Goal: Task Accomplishment & Management: Manage account settings

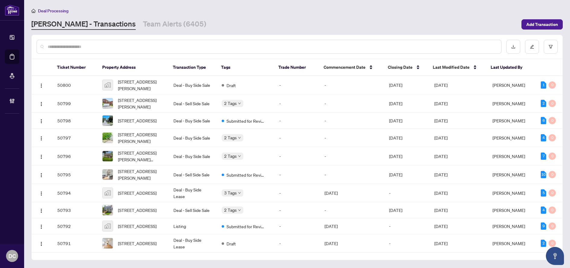
click at [80, 27] on link "[PERSON_NAME] - Transactions" at bounding box center [83, 24] width 104 height 11
click at [557, 49] on button "button" at bounding box center [551, 47] width 14 height 14
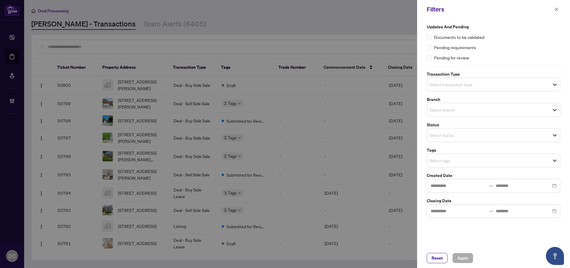
click at [478, 137] on span "Select status" at bounding box center [493, 135] width 133 height 8
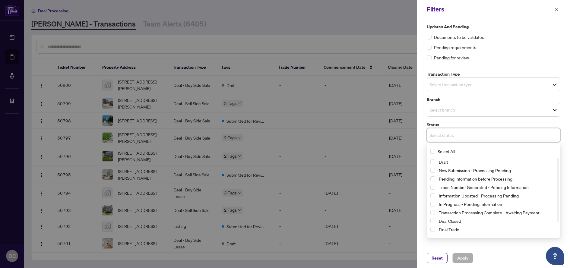
scroll to position [16, 0]
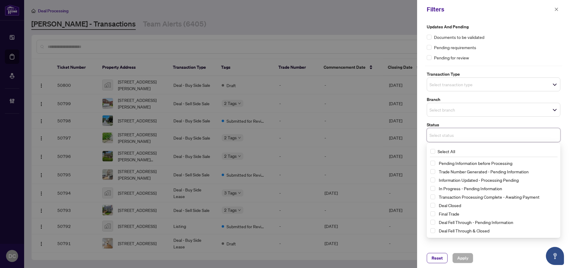
click at [480, 133] on span "Select status" at bounding box center [493, 135] width 133 height 8
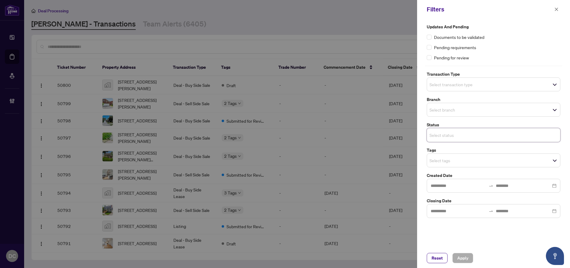
click at [480, 133] on span "Select status" at bounding box center [493, 135] width 133 height 8
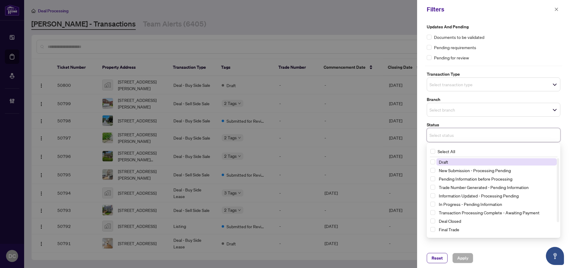
type input "*"
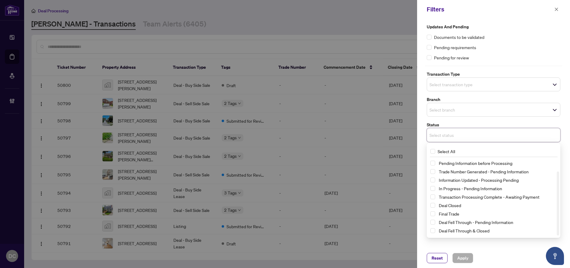
click at [484, 123] on label "Status" at bounding box center [494, 125] width 134 height 7
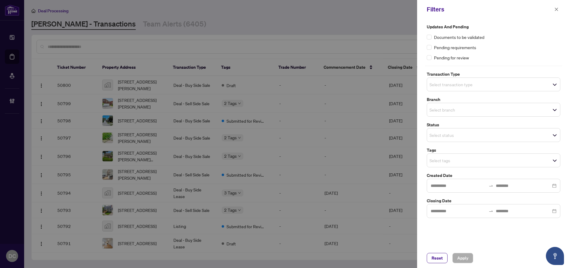
click at [454, 161] on input "search" at bounding box center [451, 160] width 42 height 7
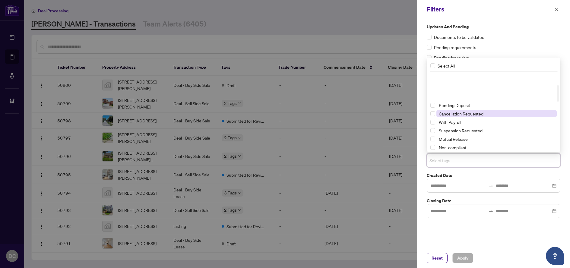
scroll to position [60, 0]
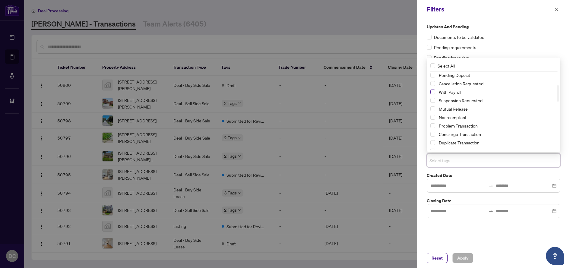
click at [432, 91] on span "Select With Payroll" at bounding box center [433, 92] width 5 height 5
click at [467, 257] on span "Apply" at bounding box center [462, 258] width 11 height 10
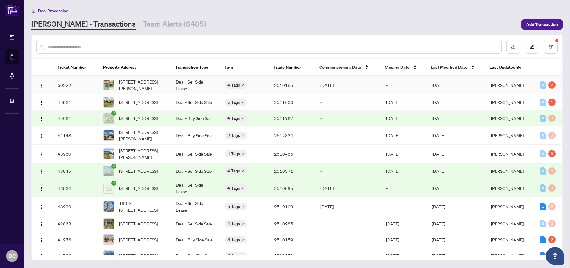
click at [481, 84] on td "[DATE]" at bounding box center [456, 85] width 59 height 18
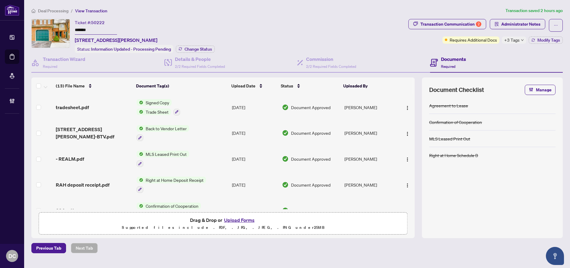
drag, startPoint x: 109, startPoint y: 30, endPoint x: 62, endPoint y: 29, distance: 47.1
click at [62, 29] on div "Ticket #: 50222 ******* [STREET_ADDRESS][PERSON_NAME] Status: Information Updat…" at bounding box center [218, 36] width 375 height 34
click at [539, 38] on span "Modify Tags" at bounding box center [549, 40] width 23 height 4
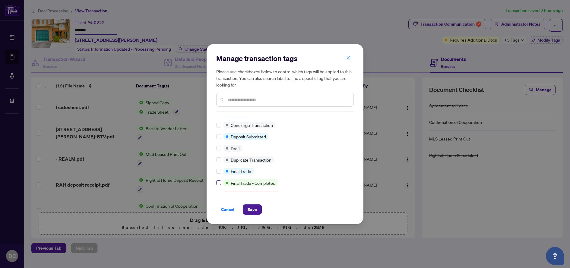
scroll to position [121, 0]
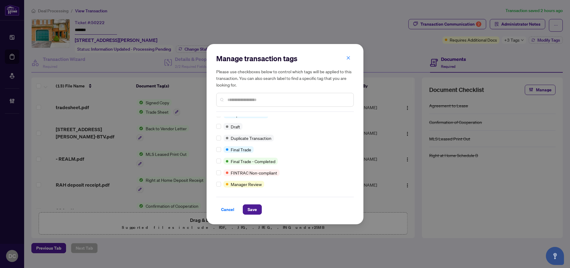
click at [216, 147] on div "Manage transaction tags Please use checkboxes below to control which tags will …" at bounding box center [285, 134] width 157 height 180
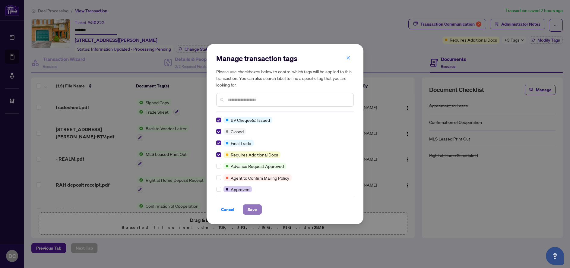
click at [248, 206] on span "Save" at bounding box center [252, 210] width 9 height 10
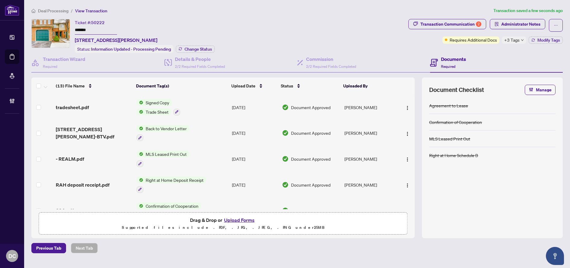
click at [520, 41] on div "+3 Tags" at bounding box center [514, 40] width 24 height 7
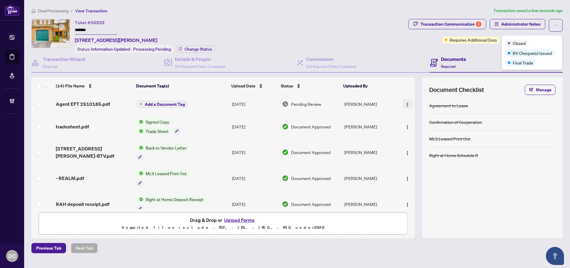
click at [406, 103] on img "button" at bounding box center [407, 104] width 5 height 5
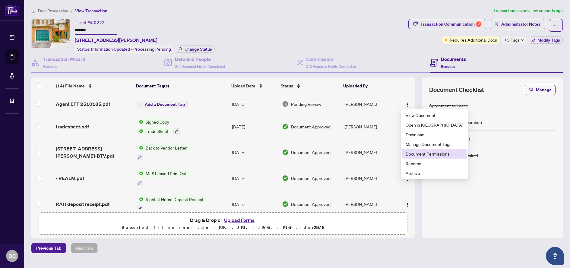
click at [418, 154] on span "Document Permissions" at bounding box center [435, 154] width 58 height 7
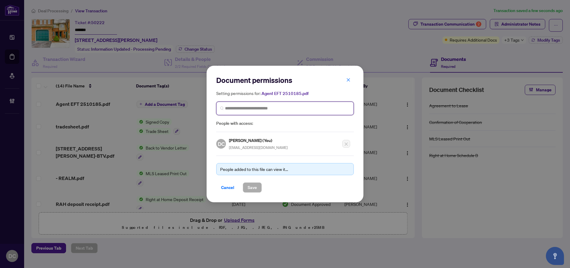
click at [341, 111] on input "search" at bounding box center [287, 108] width 125 height 6
type input "**********"
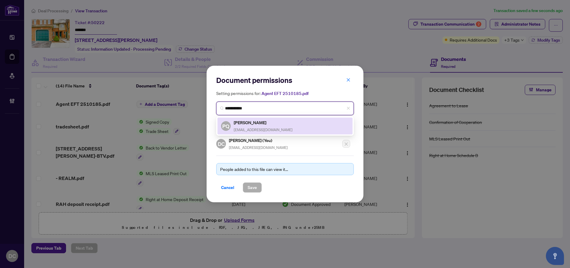
click at [303, 129] on div "PQ [PERSON_NAME] [EMAIL_ADDRESS][DOMAIN_NAME]" at bounding box center [285, 126] width 128 height 14
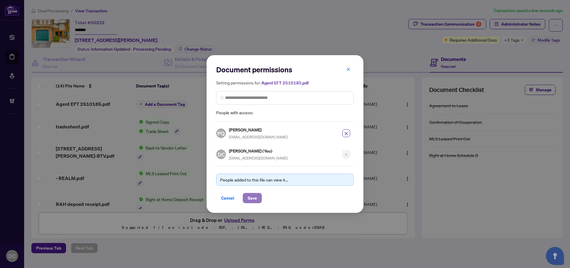
click at [248, 197] on span "Save" at bounding box center [252, 198] width 9 height 10
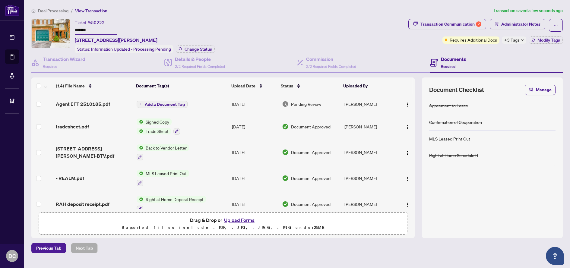
click at [170, 103] on span "Add a Document Tag" at bounding box center [165, 104] width 40 height 4
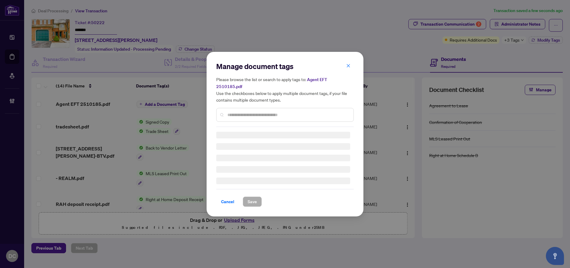
click at [281, 112] on input "text" at bounding box center [287, 115] width 121 height 7
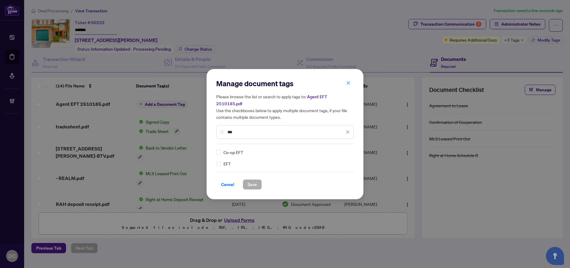
type input "***"
click at [349, 151] on icon at bounding box center [348, 152] width 4 height 2
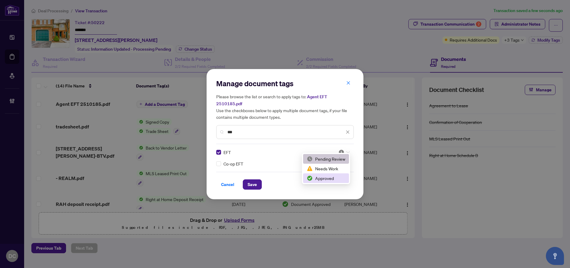
click at [327, 177] on div "Approved" at bounding box center [326, 178] width 39 height 7
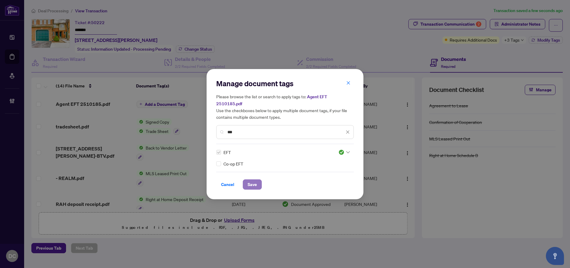
click at [249, 182] on span "Save" at bounding box center [252, 185] width 9 height 10
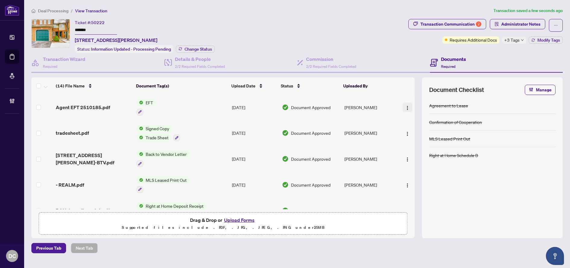
click at [407, 104] on span "button" at bounding box center [407, 107] width 5 height 7
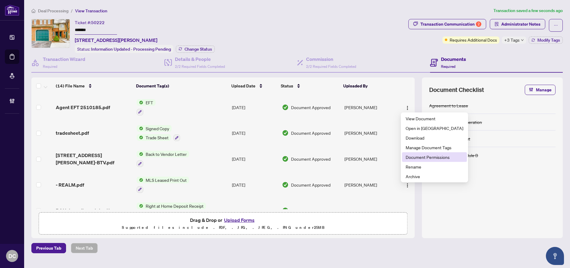
click at [426, 157] on span "Document Permissions" at bounding box center [435, 157] width 58 height 7
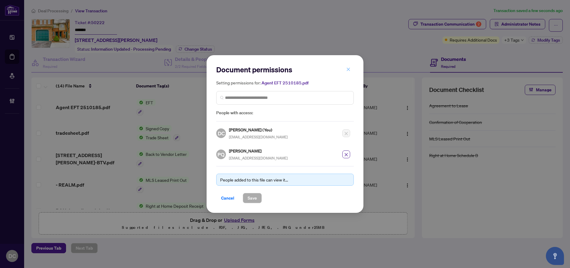
click at [345, 68] on button "button" at bounding box center [348, 69] width 12 height 10
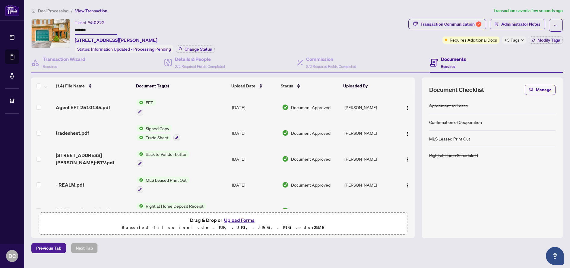
click at [47, 11] on span "Deal Processing" at bounding box center [53, 10] width 30 height 5
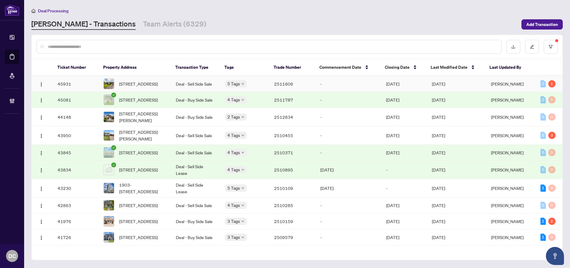
click at [348, 84] on td "-" at bounding box center [349, 84] width 66 height 16
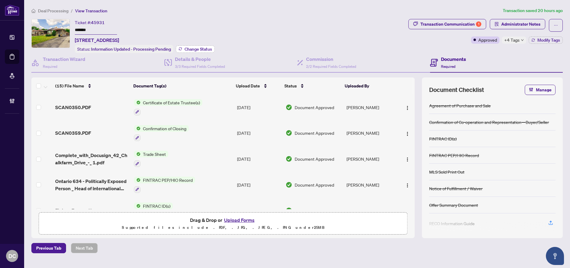
click at [196, 48] on span "Change Status" at bounding box center [198, 49] width 27 height 4
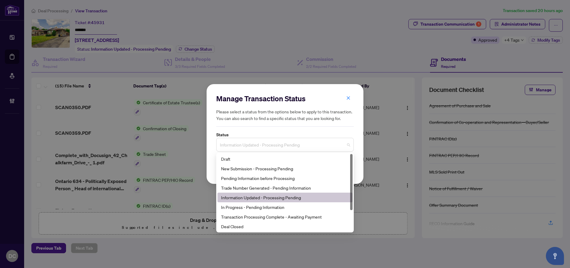
click at [290, 147] on span "Information Updated - Processing Pending" at bounding box center [285, 144] width 130 height 11
click at [251, 230] on div "Deal Closed" at bounding box center [285, 226] width 128 height 7
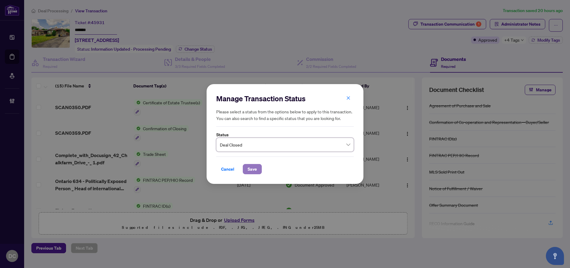
click at [254, 168] on span "Save" at bounding box center [252, 169] width 9 height 10
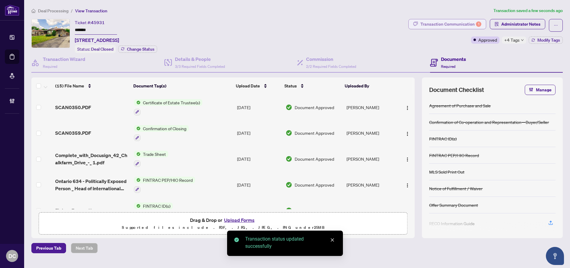
click at [467, 23] on div "Transaction Communication 1" at bounding box center [451, 24] width 61 height 10
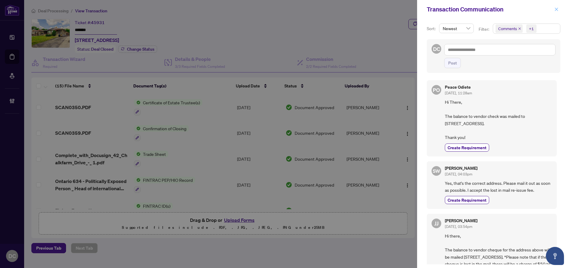
click at [555, 8] on icon "close" at bounding box center [557, 9] width 4 height 4
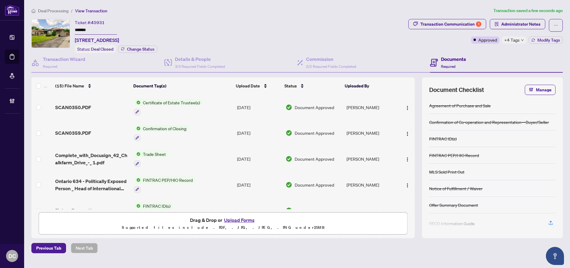
drag, startPoint x: 92, startPoint y: 29, endPoint x: 55, endPoint y: 33, distance: 37.9
click at [51, 30] on div "Ticket #: 45931 ******* [STREET_ADDRESS] Status: Deal Closed Change Status" at bounding box center [218, 36] width 375 height 34
click at [510, 40] on span "+4 Tags" at bounding box center [511, 40] width 15 height 7
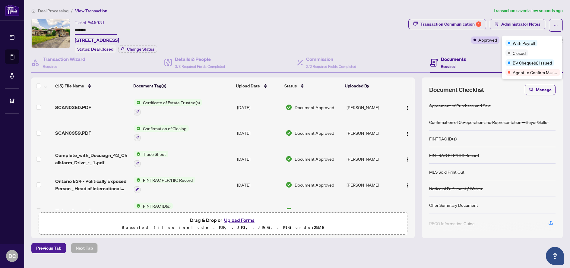
click at [474, 55] on div "Documents Required" at bounding box center [496, 63] width 133 height 20
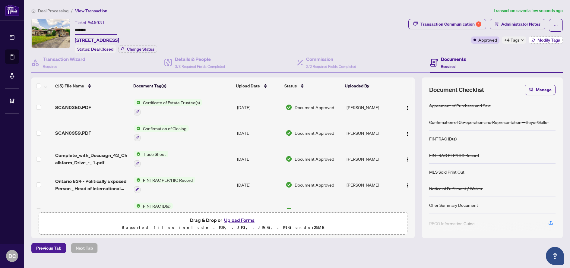
click at [535, 40] on button "Modify Tags" at bounding box center [546, 40] width 34 height 7
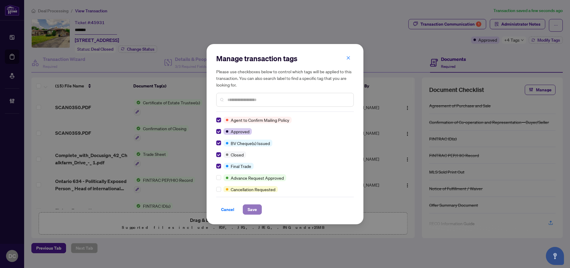
click at [253, 210] on span "Save" at bounding box center [252, 210] width 9 height 10
click at [448, 21] on div "Manage transaction tags Please use checkboxes below to control which tags will …" at bounding box center [285, 134] width 570 height 268
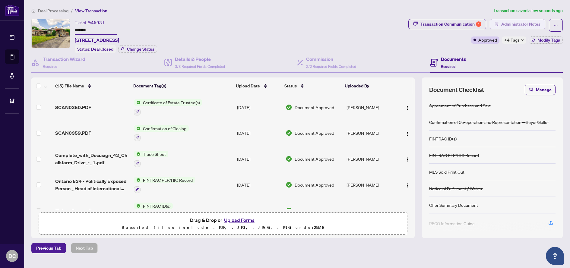
click at [532, 23] on span "Administrator Notes" at bounding box center [520, 24] width 39 height 10
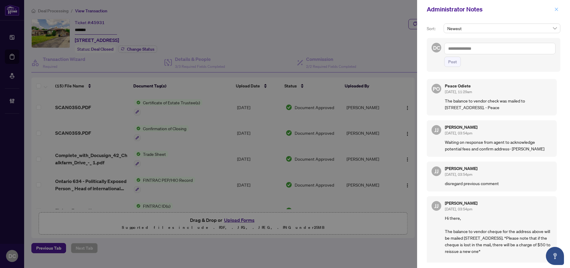
click at [557, 8] on icon "close" at bounding box center [557, 9] width 4 height 4
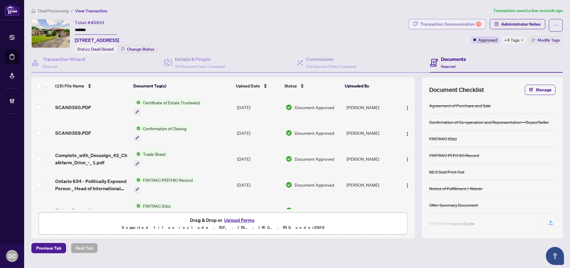
click at [475, 26] on div "Transaction Communication 1" at bounding box center [451, 24] width 61 height 10
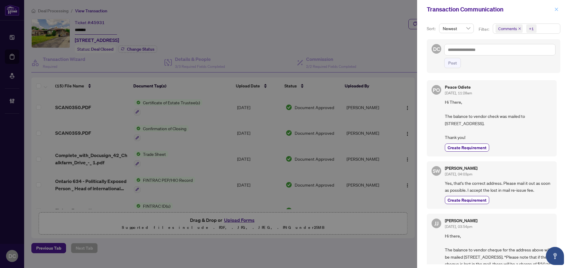
click at [556, 8] on icon "close" at bounding box center [557, 9] width 4 height 4
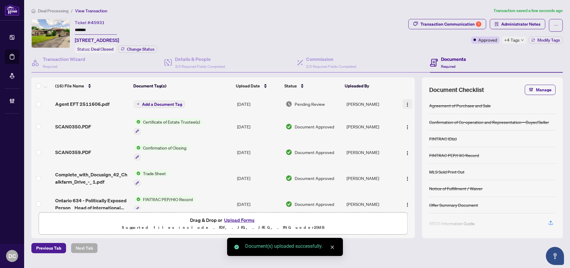
click at [406, 103] on img "button" at bounding box center [407, 104] width 5 height 5
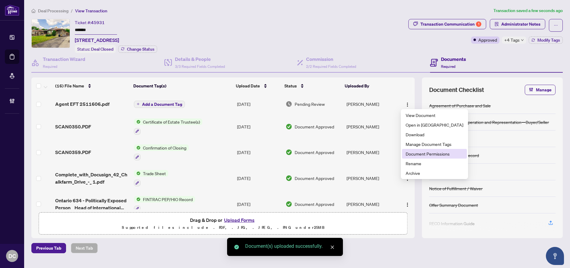
click at [414, 155] on span "Document Permissions" at bounding box center [435, 154] width 58 height 7
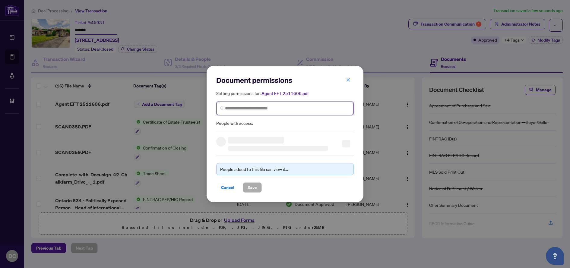
click at [283, 108] on input "search" at bounding box center [287, 108] width 125 height 6
type input "****"
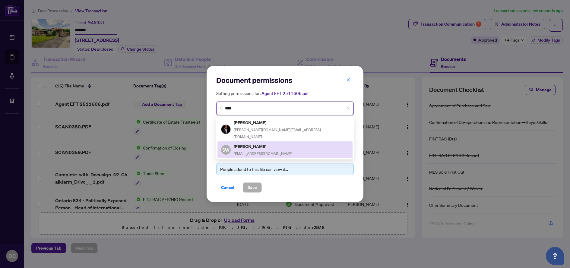
click at [281, 143] on div "SW [PERSON_NAME] [PERSON_NAME][EMAIL_ADDRESS][DOMAIN_NAME]" at bounding box center [285, 150] width 128 height 14
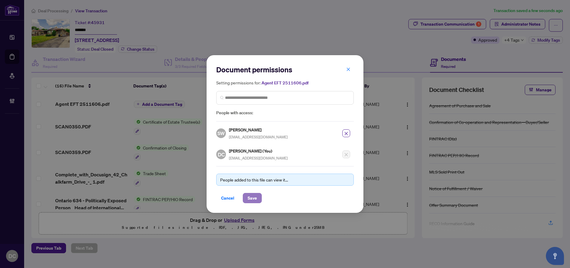
click at [256, 199] on span "Save" at bounding box center [252, 198] width 9 height 10
click at [544, 23] on div "Document permissions Setting permissions for: Agent EFT 2511606.pdf 3873 [PERSO…" at bounding box center [285, 134] width 570 height 268
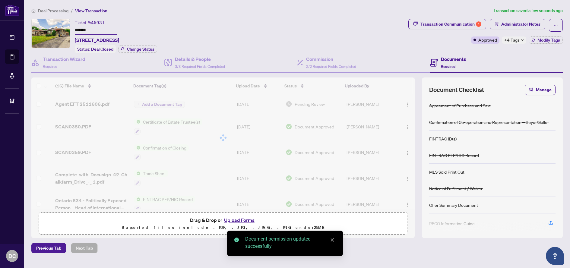
click at [541, 24] on body "Dashboard Deal Processing Mortgage Referrals Brokerage Management DC [PERSON_NA…" at bounding box center [285, 134] width 570 height 268
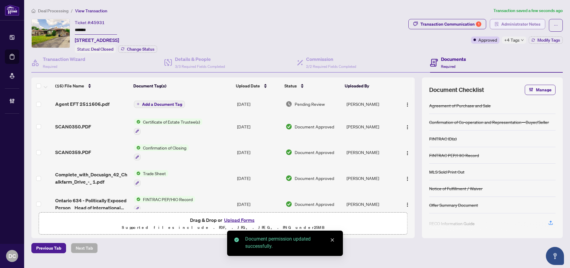
click at [534, 28] on span "Administrator Notes" at bounding box center [520, 24] width 39 height 10
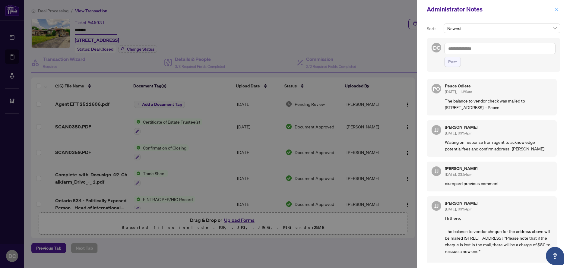
click at [558, 10] on icon "close" at bounding box center [557, 9] width 4 height 4
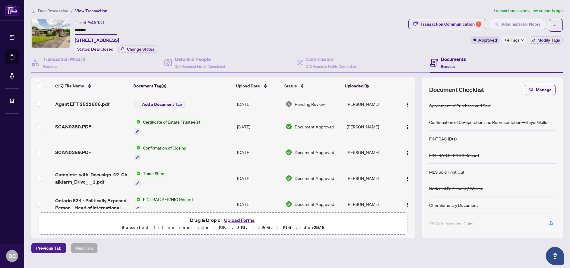
click at [513, 24] on span "Administrator Notes" at bounding box center [520, 24] width 39 height 10
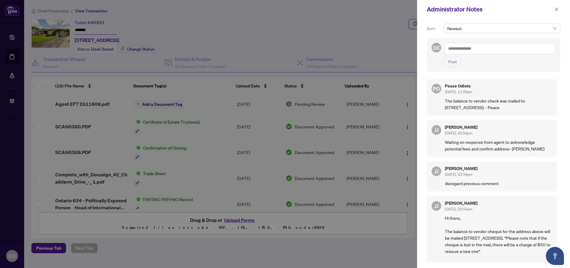
click at [486, 49] on textarea at bounding box center [499, 48] width 111 height 11
paste textarea "**********"
type textarea "**********"
drag, startPoint x: 453, startPoint y: 63, endPoint x: 447, endPoint y: 64, distance: 5.5
click at [453, 63] on span "Post" at bounding box center [452, 62] width 9 height 10
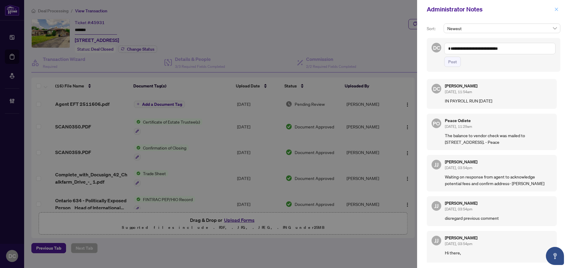
click at [555, 8] on icon "close" at bounding box center [557, 9] width 4 height 4
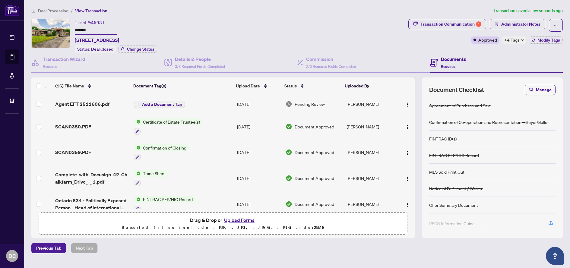
click at [178, 102] on span "Add a Document Tag" at bounding box center [162, 104] width 40 height 4
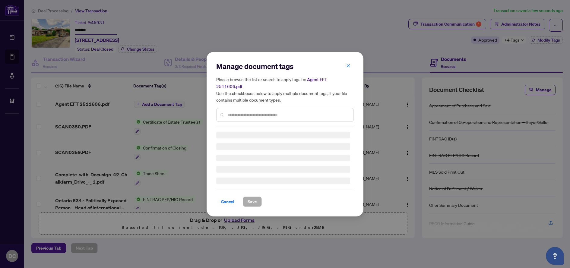
click at [288, 112] on input "text" at bounding box center [287, 115] width 121 height 7
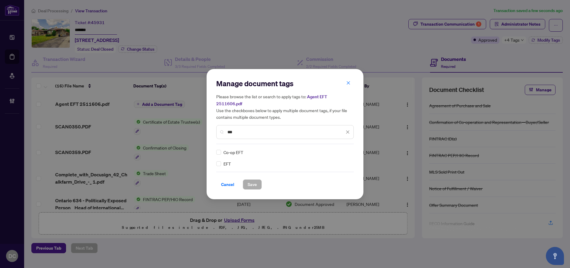
type input "***"
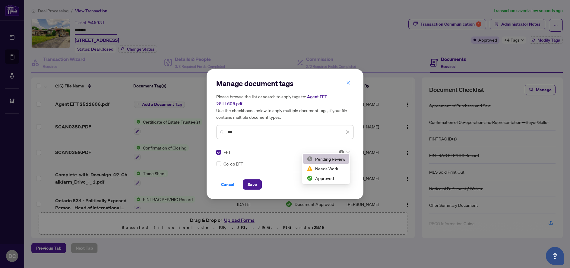
click at [338, 149] on div at bounding box center [342, 152] width 15 height 6
click at [335, 178] on div "Approved" at bounding box center [326, 178] width 39 height 7
click at [254, 180] on span "Save" at bounding box center [252, 185] width 9 height 10
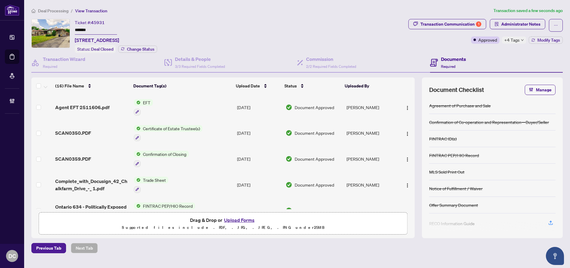
click at [61, 8] on span "Deal Processing" at bounding box center [53, 10] width 30 height 5
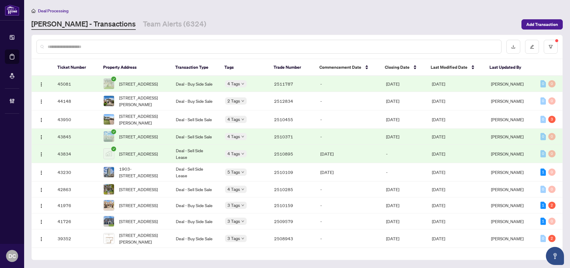
click at [358, 86] on td "-" at bounding box center [349, 84] width 66 height 16
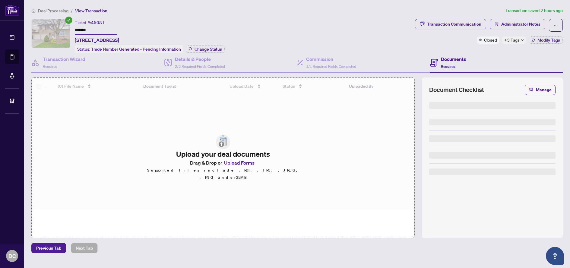
drag, startPoint x: 110, startPoint y: 32, endPoint x: 57, endPoint y: 30, distance: 52.5
click at [57, 30] on div "Ticket #: 45081 ******* [STREET_ADDRESS] Status: Trade Number Generated - Pendi…" at bounding box center [221, 36] width 381 height 34
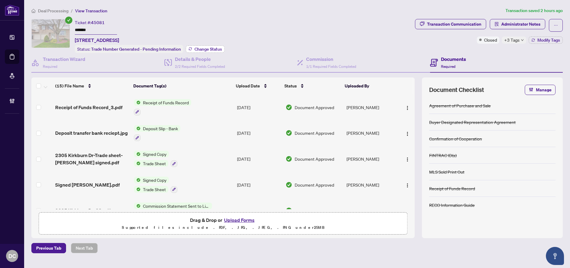
click at [220, 50] on span "Change Status" at bounding box center [208, 49] width 27 height 4
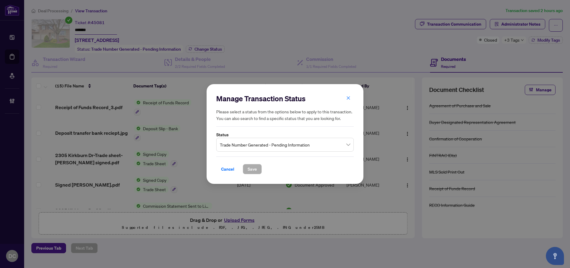
click at [292, 148] on span "Trade Number Generated - Pending Information" at bounding box center [285, 144] width 130 height 11
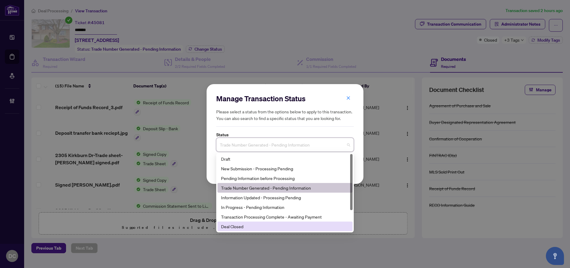
click at [248, 228] on div "Deal Closed" at bounding box center [285, 226] width 128 height 7
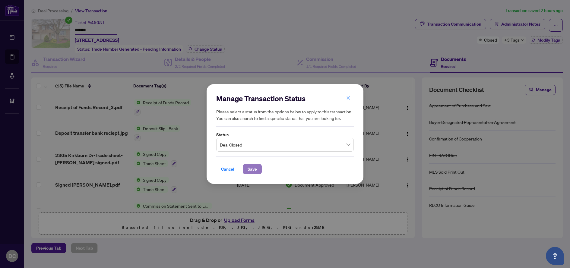
click at [253, 166] on span "Save" at bounding box center [252, 169] width 9 height 10
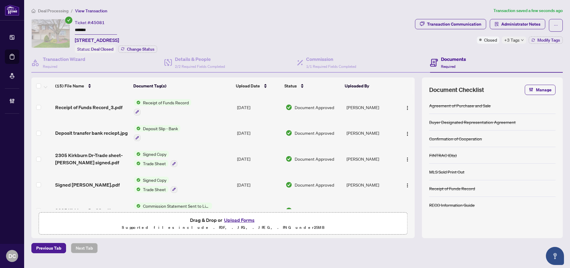
click at [521, 41] on icon "down" at bounding box center [522, 40] width 3 height 3
click at [465, 53] on div "Documents Required" at bounding box center [496, 63] width 133 height 20
click at [542, 36] on div "Transaction Communication Administrator Notes Closed +3 Tags Modify Tags" at bounding box center [489, 31] width 148 height 25
click at [542, 40] on span "Modify Tags" at bounding box center [549, 40] width 23 height 4
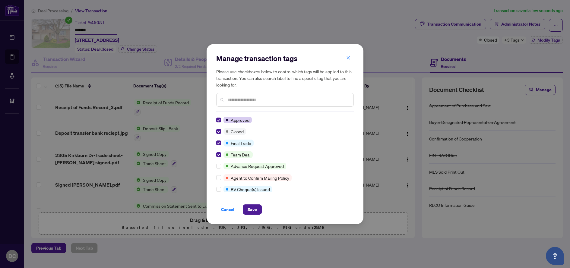
drag, startPoint x: 252, startPoint y: 207, endPoint x: 233, endPoint y: 204, distance: 19.3
click at [252, 207] on span "Save" at bounding box center [252, 210] width 9 height 10
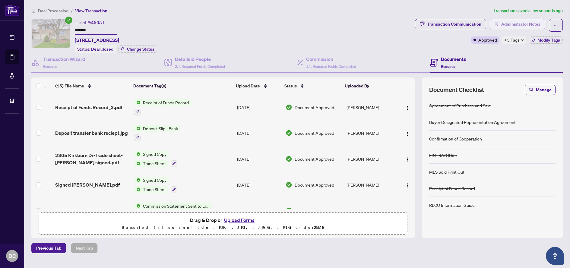
click at [511, 21] on span "Administrator Notes" at bounding box center [520, 24] width 39 height 10
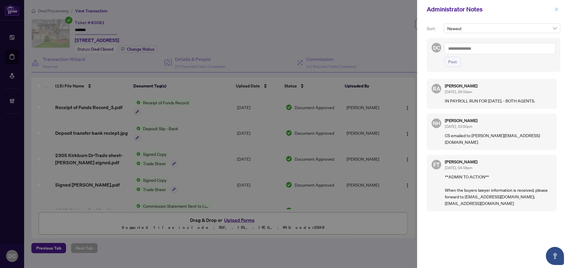
click at [557, 9] on icon "close" at bounding box center [556, 9] width 3 height 3
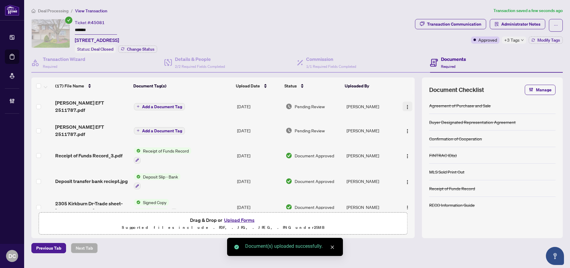
click at [405, 105] on img "button" at bounding box center [407, 107] width 5 height 5
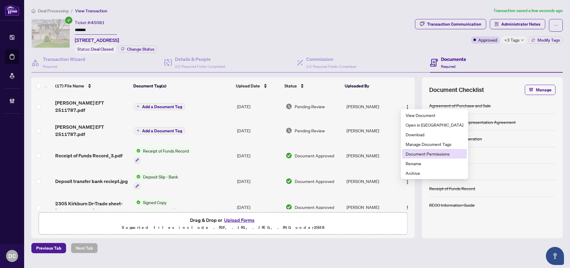
click at [438, 157] on span "Document Permissions" at bounding box center [435, 154] width 58 height 7
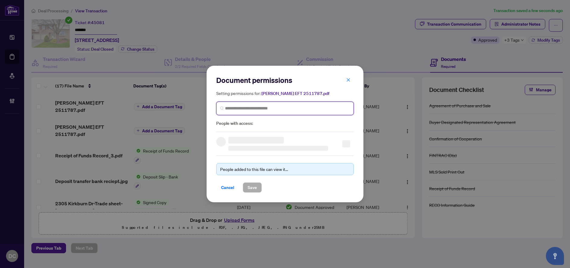
click at [256, 110] on input "search" at bounding box center [287, 108] width 125 height 6
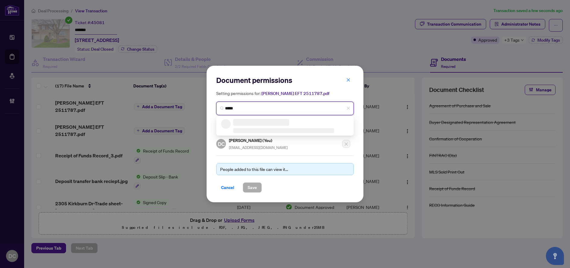
type input "******"
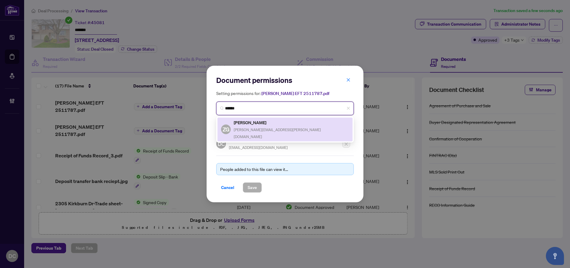
click at [262, 124] on h5 "[PERSON_NAME]" at bounding box center [291, 122] width 115 height 7
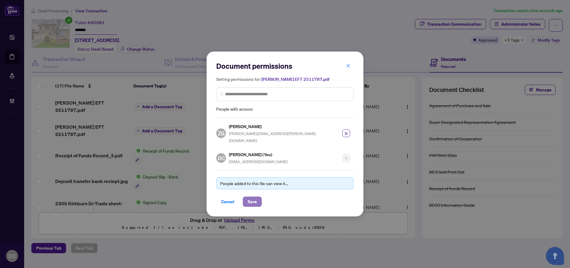
click at [253, 197] on span "Save" at bounding box center [252, 202] width 9 height 10
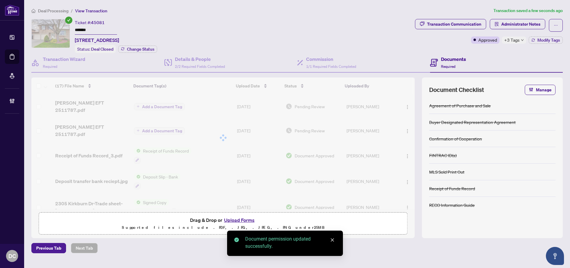
click at [405, 123] on div at bounding box center [222, 138] width 383 height 121
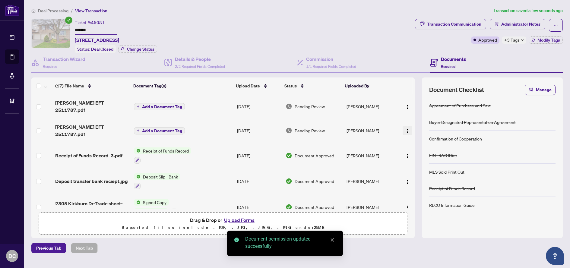
click at [405, 129] on img "button" at bounding box center [407, 131] width 5 height 5
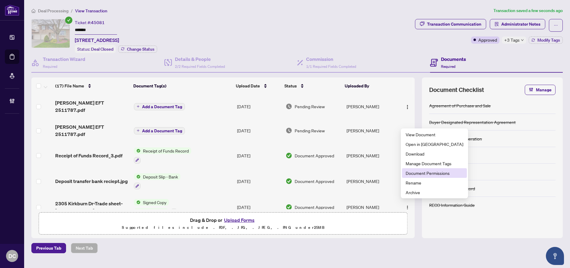
click at [416, 174] on span "Document Permissions" at bounding box center [435, 173] width 58 height 7
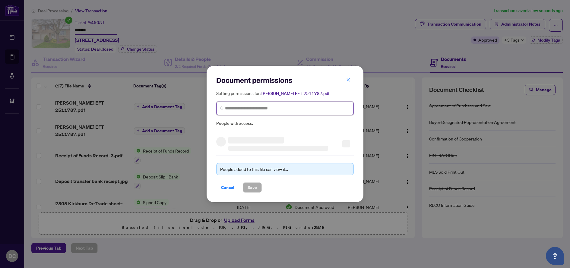
click at [238, 111] on input "search" at bounding box center [287, 108] width 125 height 6
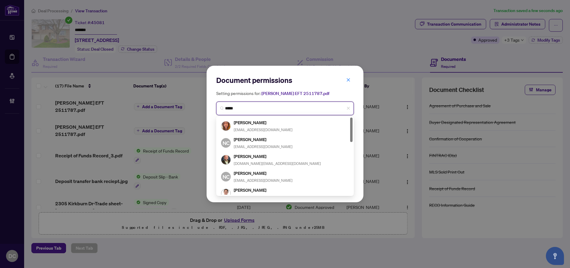
type input "******"
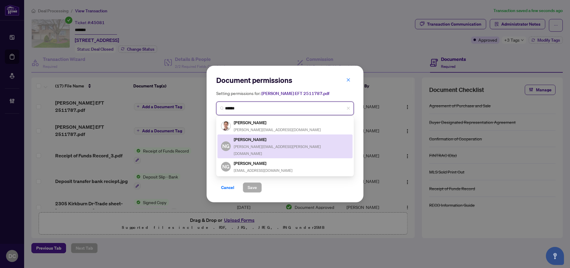
click at [262, 138] on h5 "[PERSON_NAME]" at bounding box center [291, 139] width 115 height 7
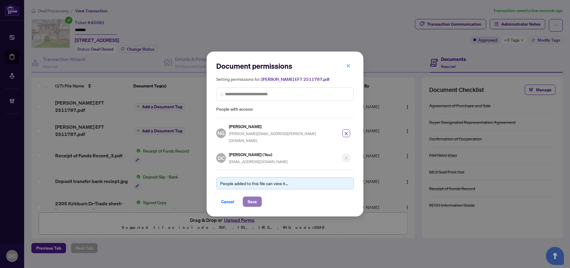
click at [252, 197] on span "Save" at bounding box center [252, 202] width 9 height 10
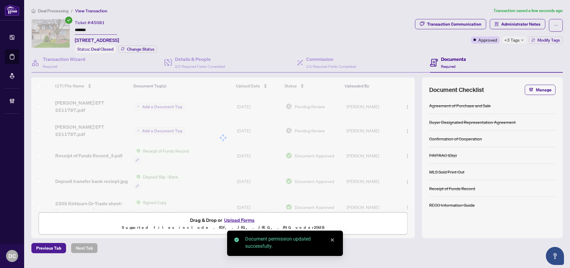
click at [163, 123] on div "Document permissions Setting permissions for: [PERSON_NAME] 2511787.pdf 2141 [P…" at bounding box center [285, 134] width 570 height 268
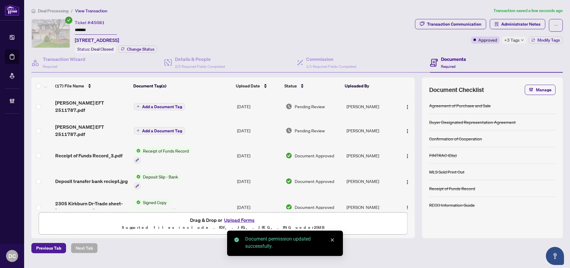
click at [173, 129] on span "Add a Document Tag" at bounding box center [162, 131] width 40 height 4
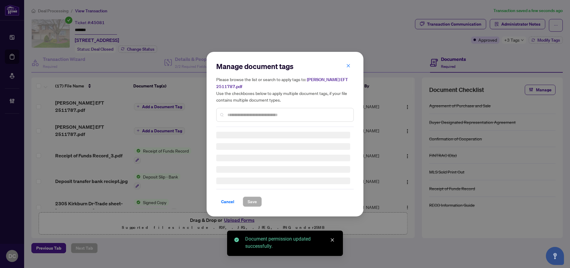
click at [303, 113] on div "Manage document tags Please browse the list or search to apply tags to: Nick EF…" at bounding box center [285, 134] width 138 height 145
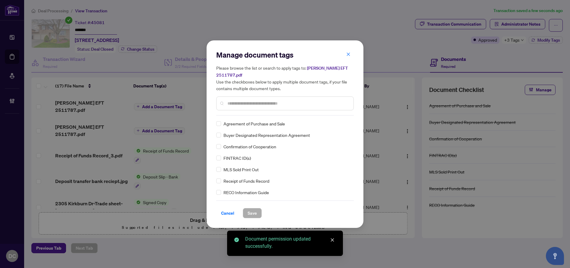
click at [311, 100] on input "text" at bounding box center [287, 103] width 121 height 7
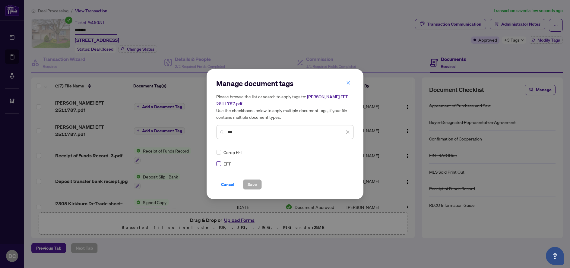
type input "***"
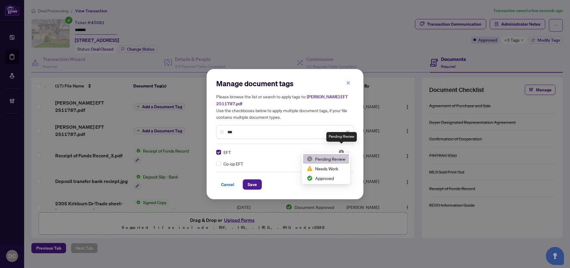
click at [339, 149] on img at bounding box center [341, 152] width 6 height 6
click at [318, 177] on div "Approved" at bounding box center [326, 178] width 39 height 7
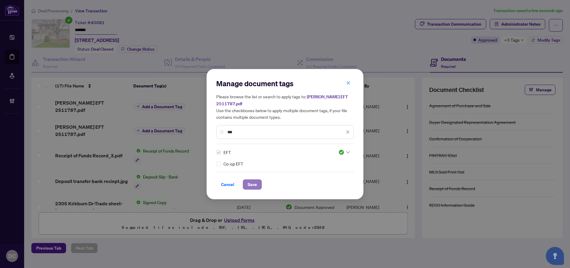
click at [246, 181] on button "Save" at bounding box center [252, 185] width 19 height 10
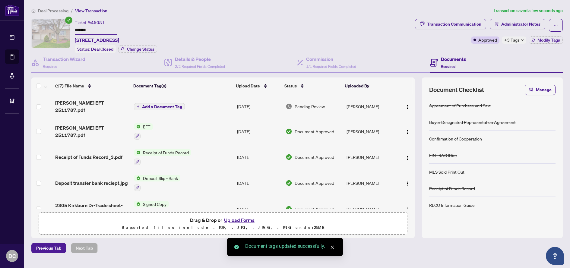
click at [178, 105] on span "Add a Document Tag" at bounding box center [162, 107] width 40 height 4
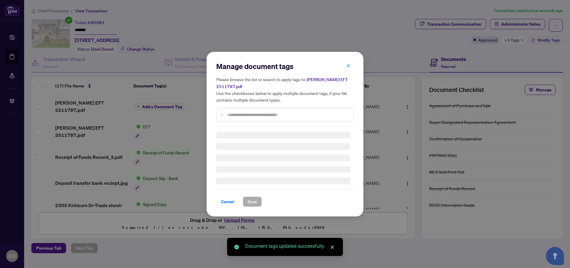
click at [281, 113] on div "Manage document tags Please browse the list or search to apply tags to: [PERSON…" at bounding box center [285, 134] width 138 height 145
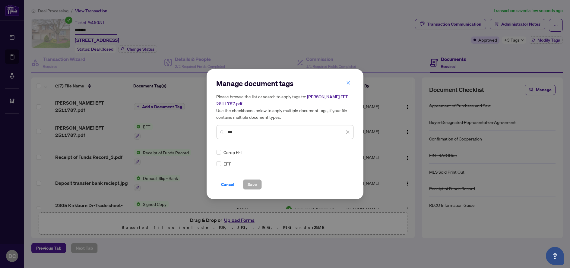
type input "***"
click at [344, 149] on img at bounding box center [341, 152] width 6 height 6
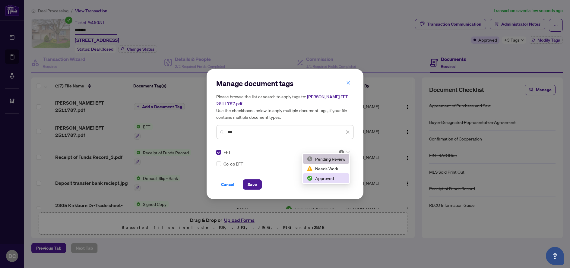
click at [330, 177] on div "Approved" at bounding box center [326, 178] width 39 height 7
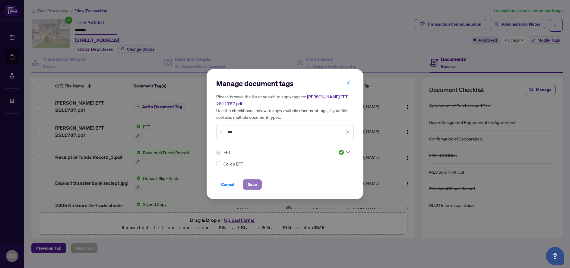
drag, startPoint x: 259, startPoint y: 184, endPoint x: 300, endPoint y: 165, distance: 45.2
click at [259, 184] on button "Save" at bounding box center [252, 185] width 19 height 10
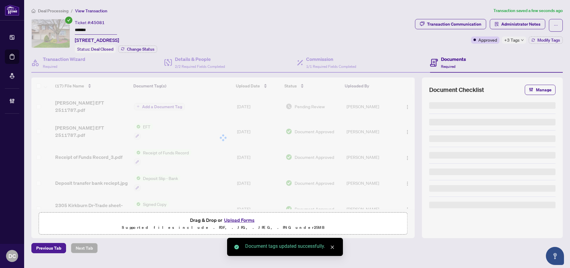
click at [510, 39] on div "Manage document tags Please browse the list or search to apply tags to: [PERSON…" at bounding box center [285, 134] width 570 height 268
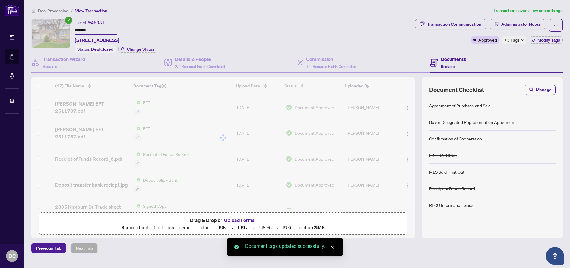
click at [516, 41] on span "+3 Tags" at bounding box center [511, 40] width 15 height 7
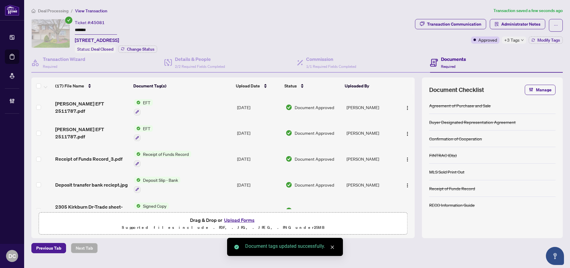
click at [491, 52] on div "Transaction Communication Administrator Notes Approved +3 Tags Modify Tags" at bounding box center [489, 36] width 150 height 34
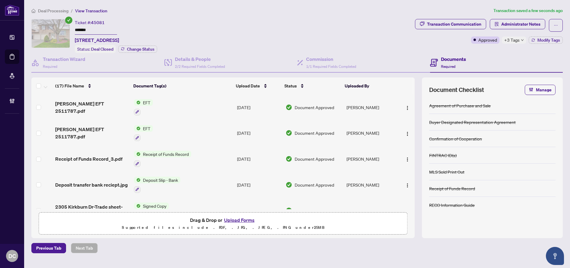
click at [61, 13] on span "Deal Processing" at bounding box center [53, 10] width 30 height 5
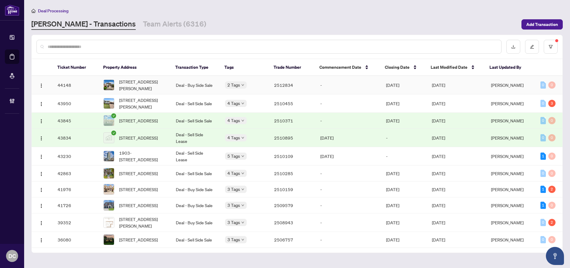
click at [316, 88] on td "-" at bounding box center [349, 85] width 66 height 18
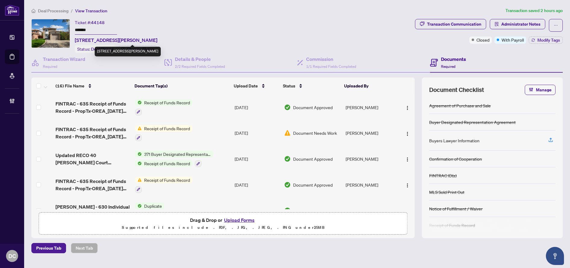
drag, startPoint x: 85, startPoint y: 29, endPoint x: 68, endPoint y: 28, distance: 16.3
click at [68, 28] on div "Ticket #: 44148 ******* [STREET_ADDRESS][PERSON_NAME] Status: Deal Closed Chang…" at bounding box center [221, 36] width 381 height 34
click at [546, 40] on span "Modify Tags" at bounding box center [549, 40] width 23 height 4
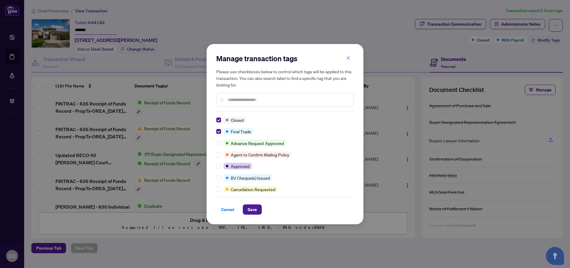
click at [264, 213] on div "Cancel Save" at bounding box center [285, 210] width 138 height 10
click at [249, 208] on span "Save" at bounding box center [252, 210] width 9 height 10
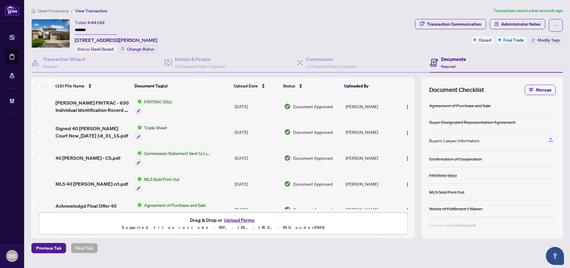
scroll to position [211, 0]
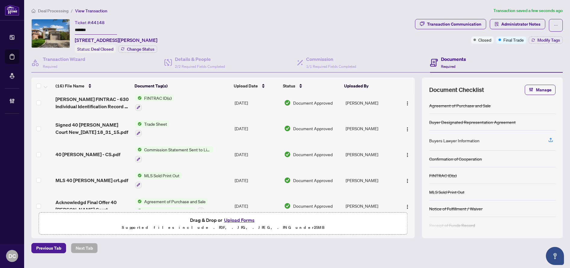
click at [215, 125] on td "Trade Sheet" at bounding box center [183, 129] width 100 height 26
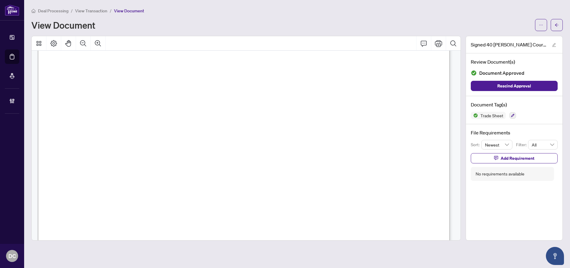
scroll to position [181, 0]
click at [558, 22] on span "button" at bounding box center [557, 25] width 4 height 10
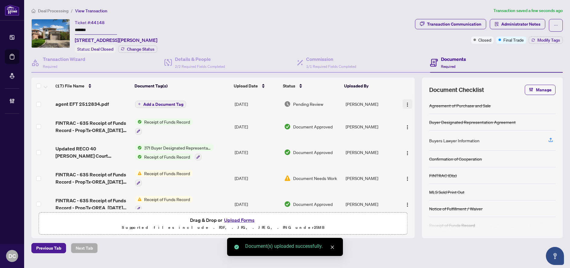
click at [407, 103] on img "button" at bounding box center [407, 104] width 5 height 5
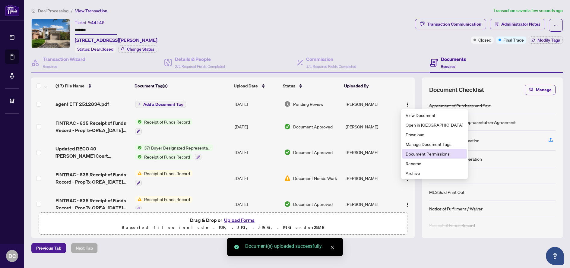
click at [420, 153] on span "Document Permissions" at bounding box center [435, 154] width 58 height 7
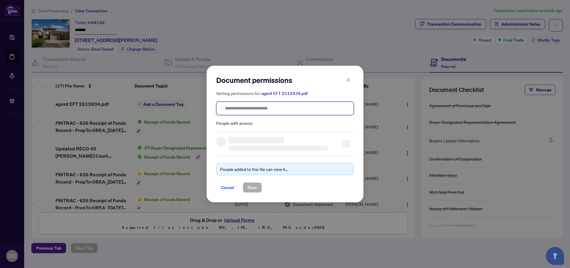
click at [294, 107] on input "search" at bounding box center [287, 108] width 125 height 6
type input "****"
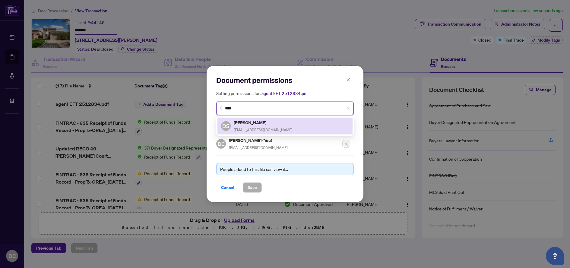
click at [256, 125] on h5 "[PERSON_NAME]" at bounding box center [263, 122] width 59 height 7
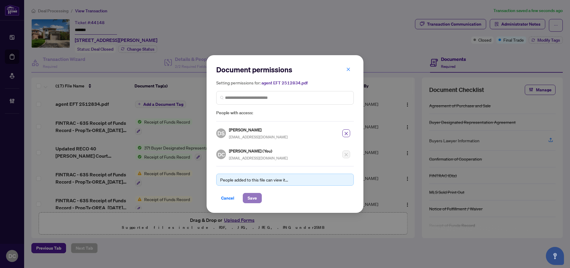
click at [253, 195] on span "Save" at bounding box center [252, 198] width 9 height 10
